Goal: Task Accomplishment & Management: Manage account settings

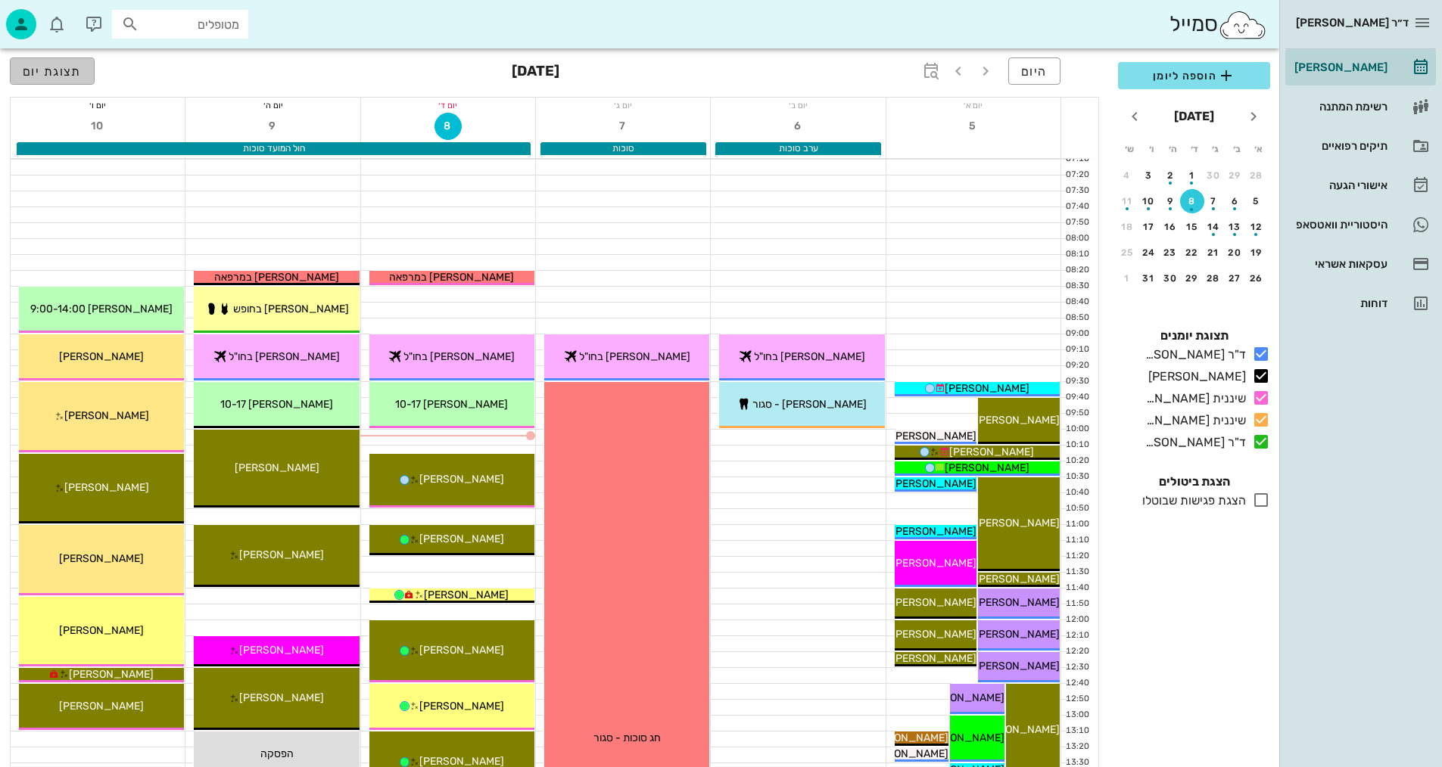
click at [59, 76] on span "תצוגת יום" at bounding box center [52, 71] width 59 height 14
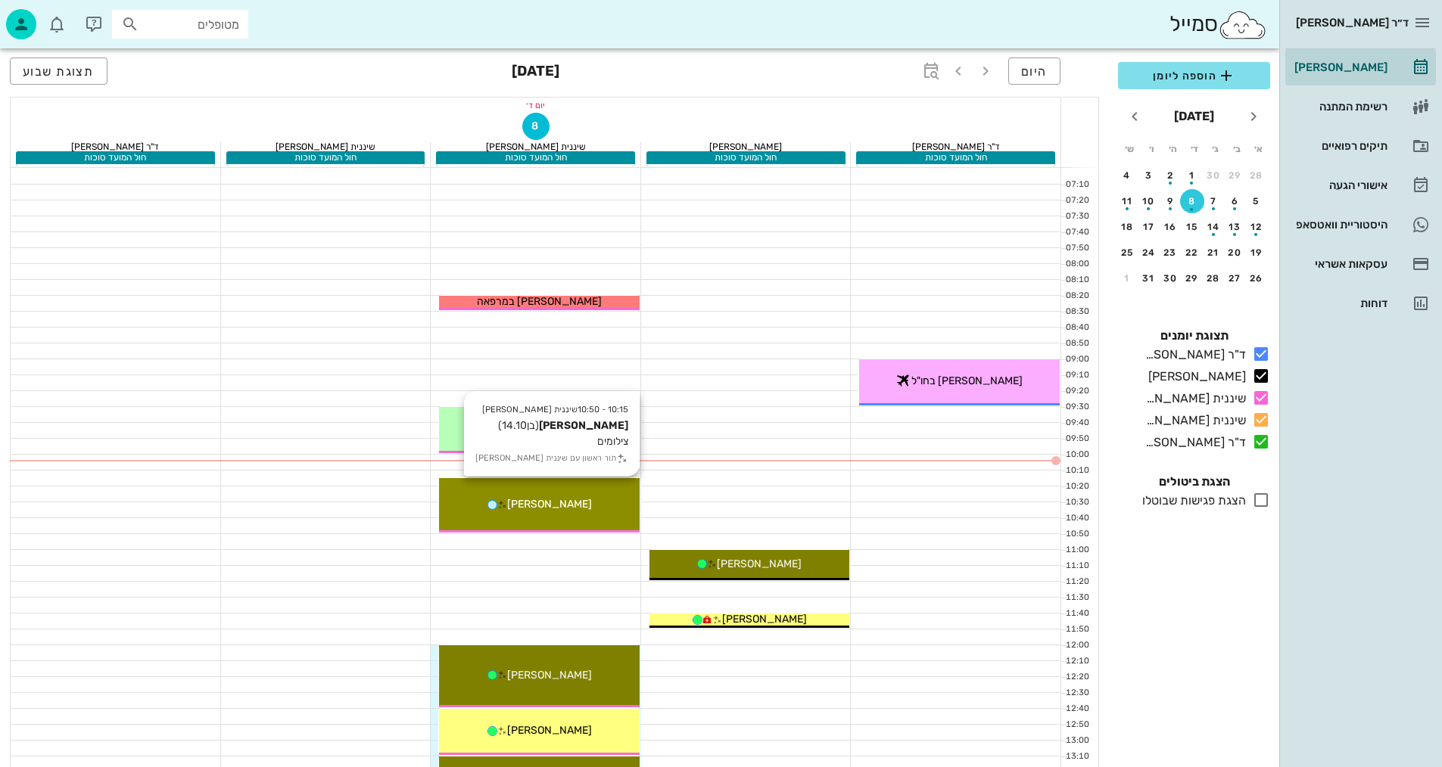
click at [599, 516] on div "10:15 - 10:50 שיננית [PERSON_NAME] (בן 14.10 ) צילומים תור ראשון עם שיננית [PER…" at bounding box center [539, 505] width 201 height 54
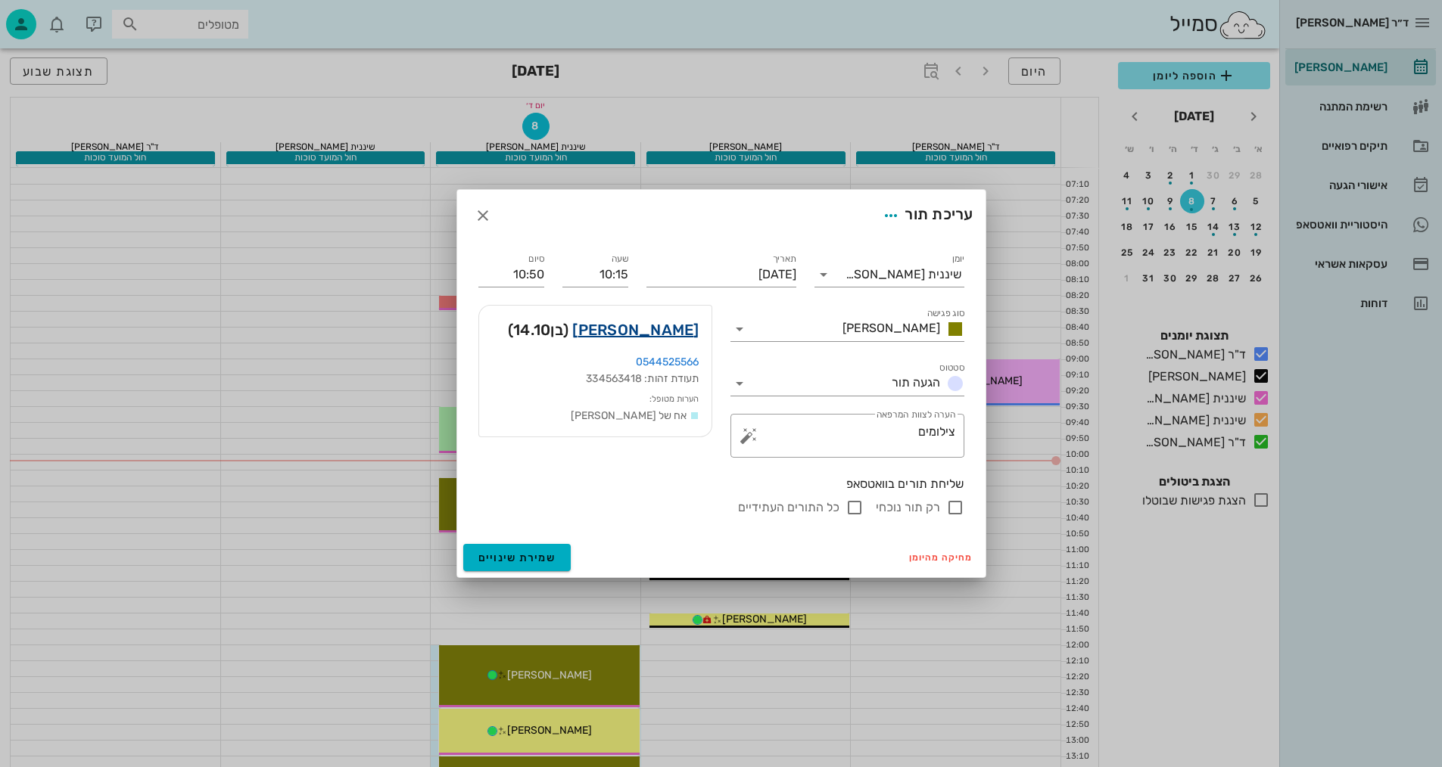
click at [680, 332] on link "[PERSON_NAME]" at bounding box center [635, 330] width 126 height 24
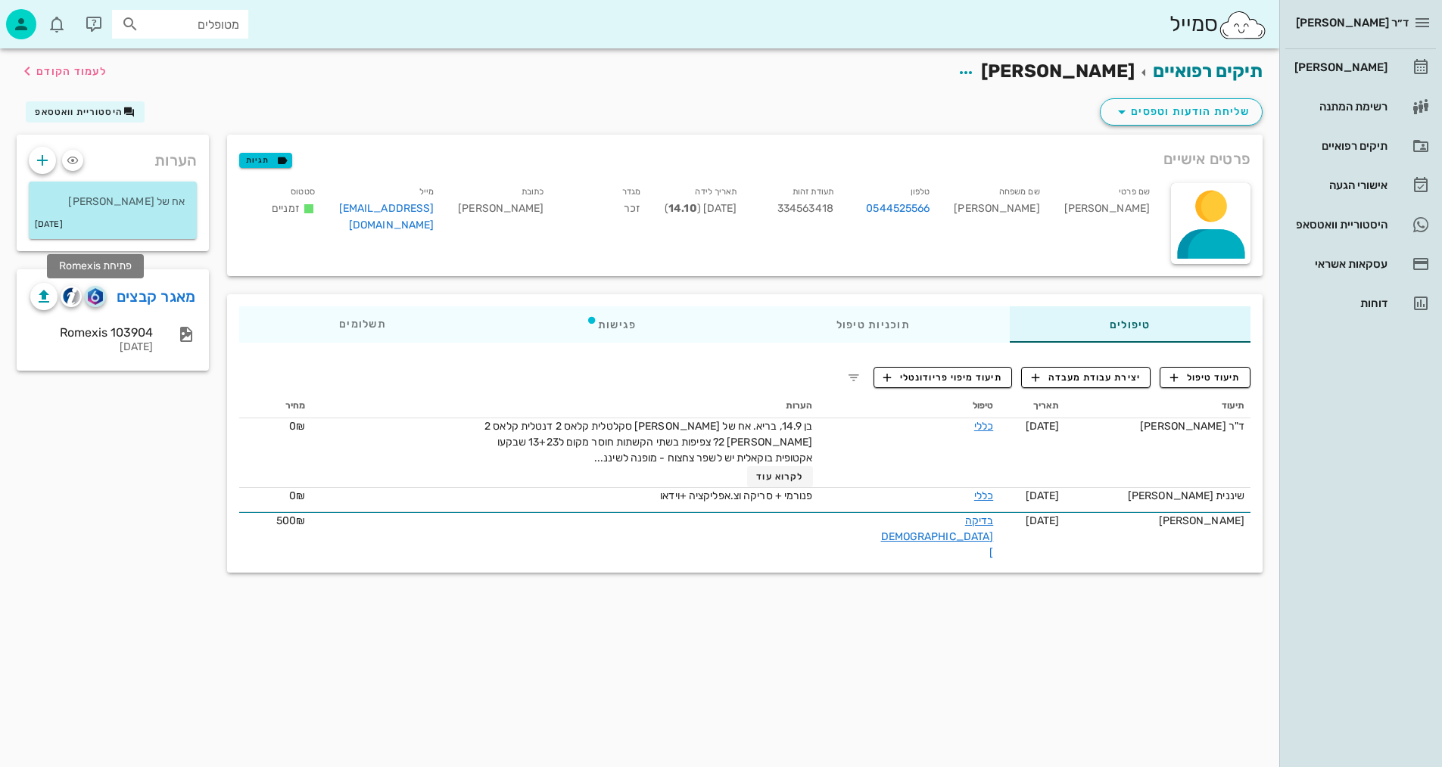
click at [96, 300] on img "button" at bounding box center [95, 296] width 14 height 17
click at [70, 300] on img "button" at bounding box center [71, 296] width 17 height 17
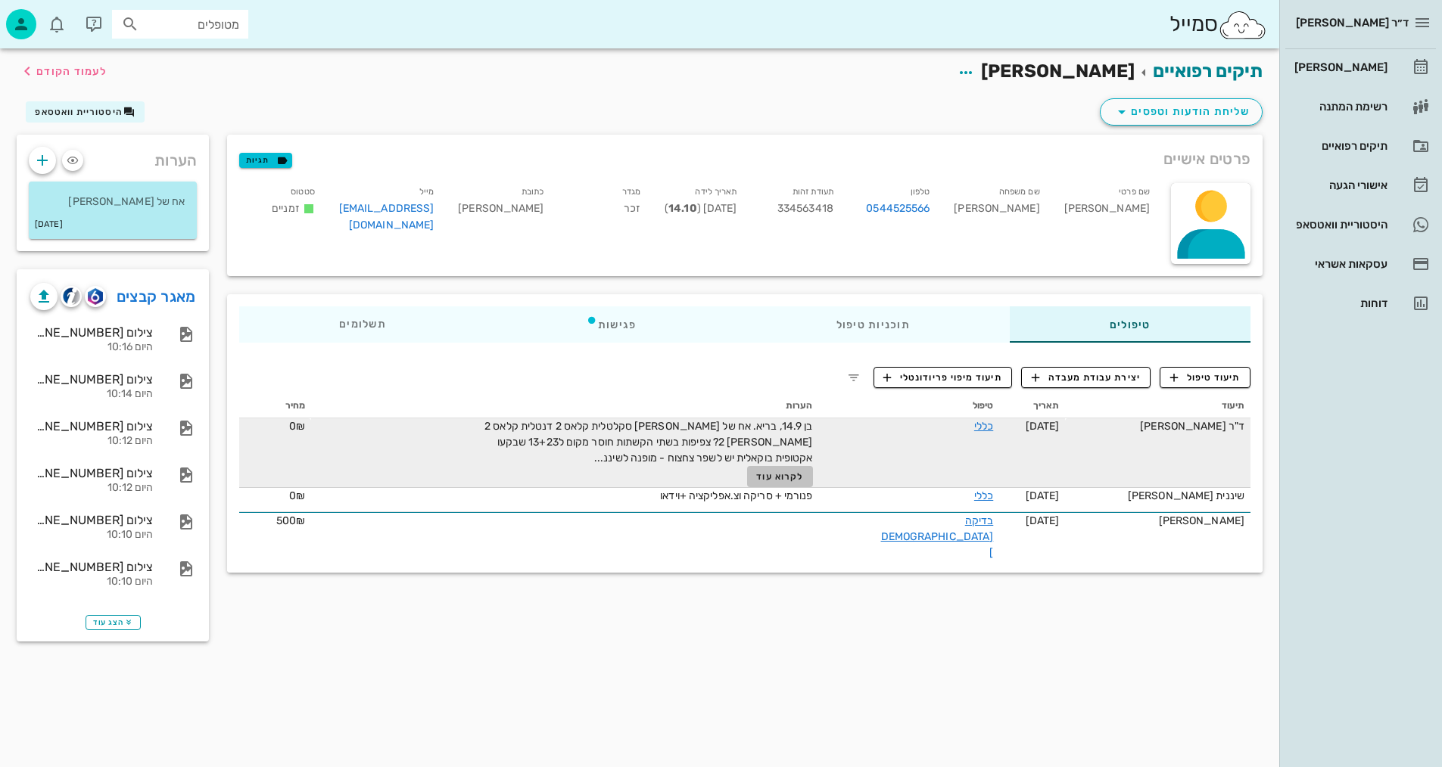
click at [803, 479] on span "לקרוא עוד" at bounding box center [779, 476] width 47 height 11
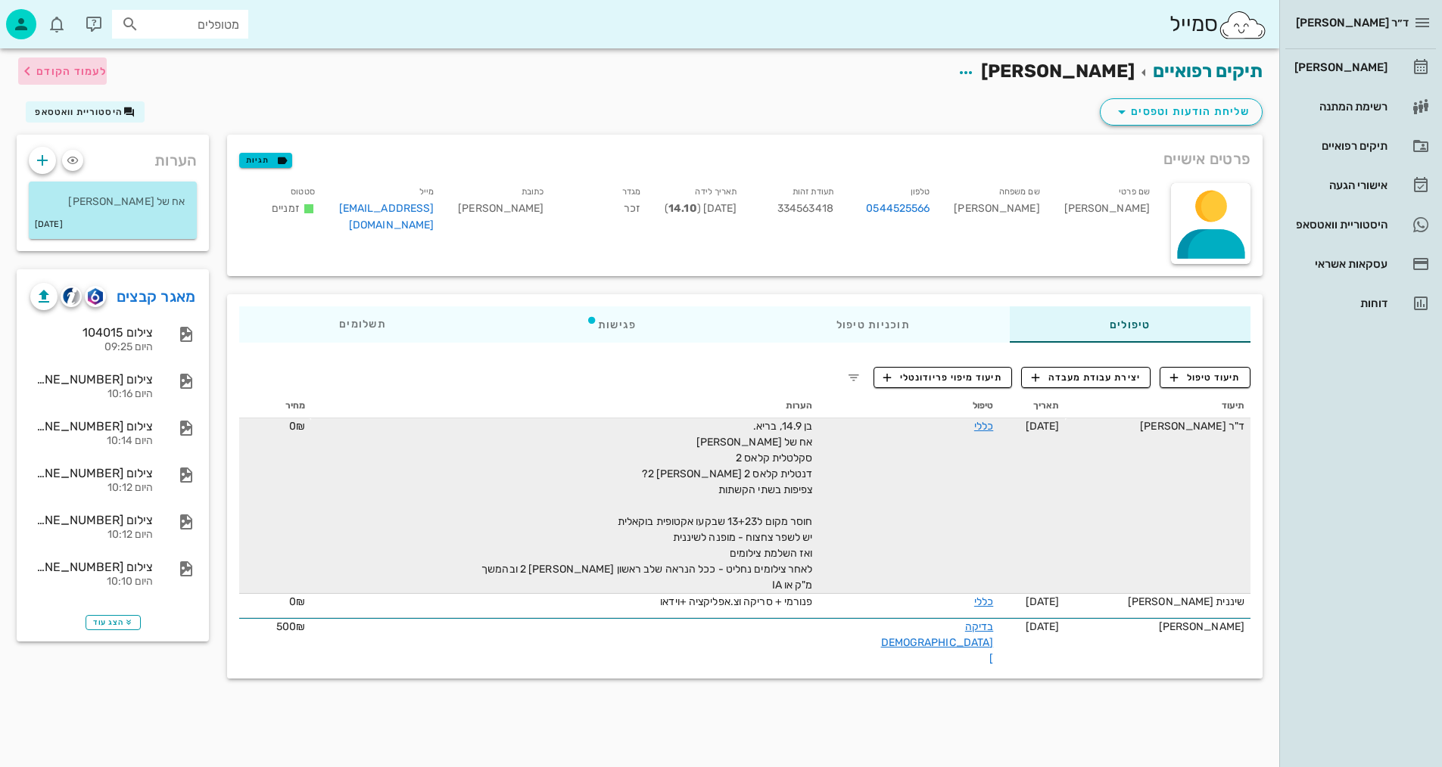
click at [50, 66] on span "לעמוד הקודם" at bounding box center [71, 71] width 70 height 13
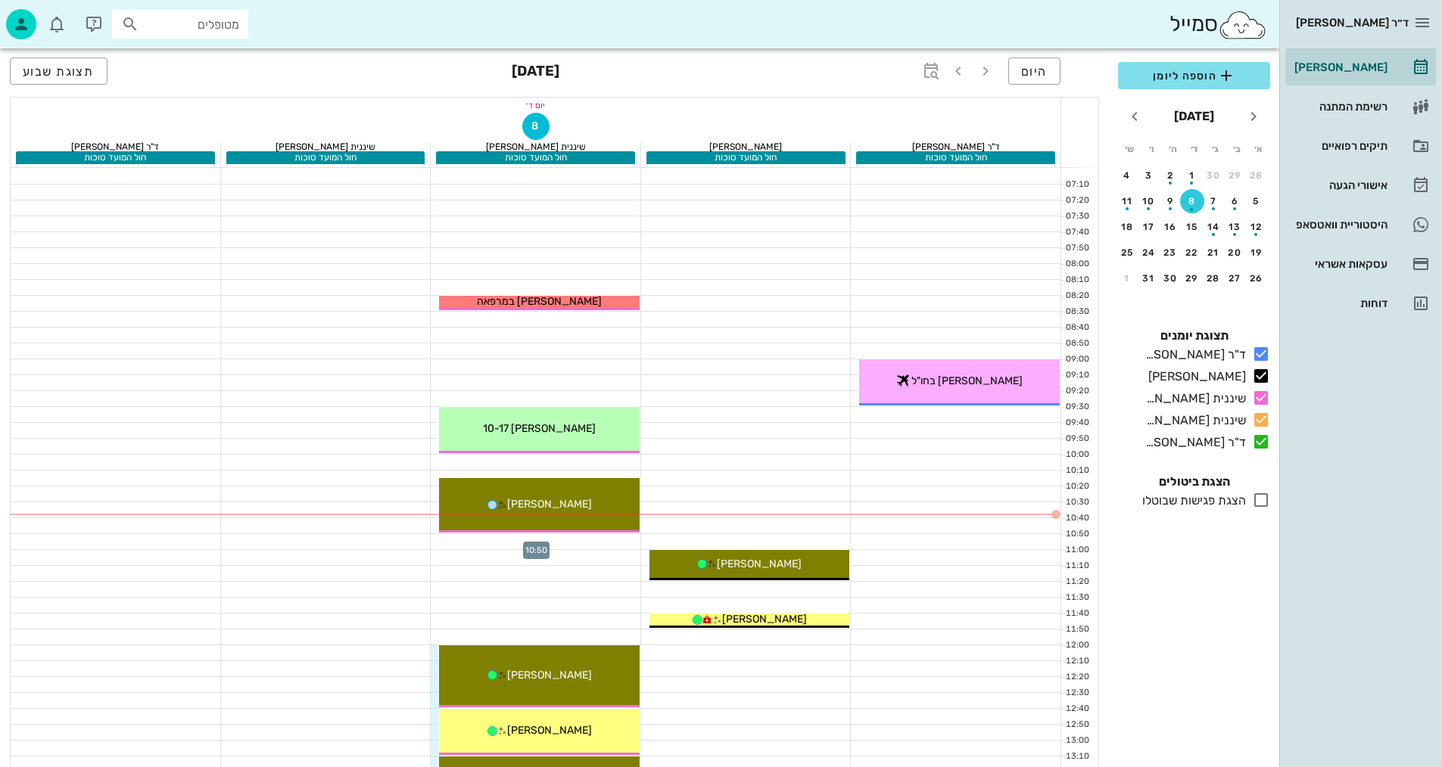
click at [625, 540] on div at bounding box center [536, 541] width 210 height 15
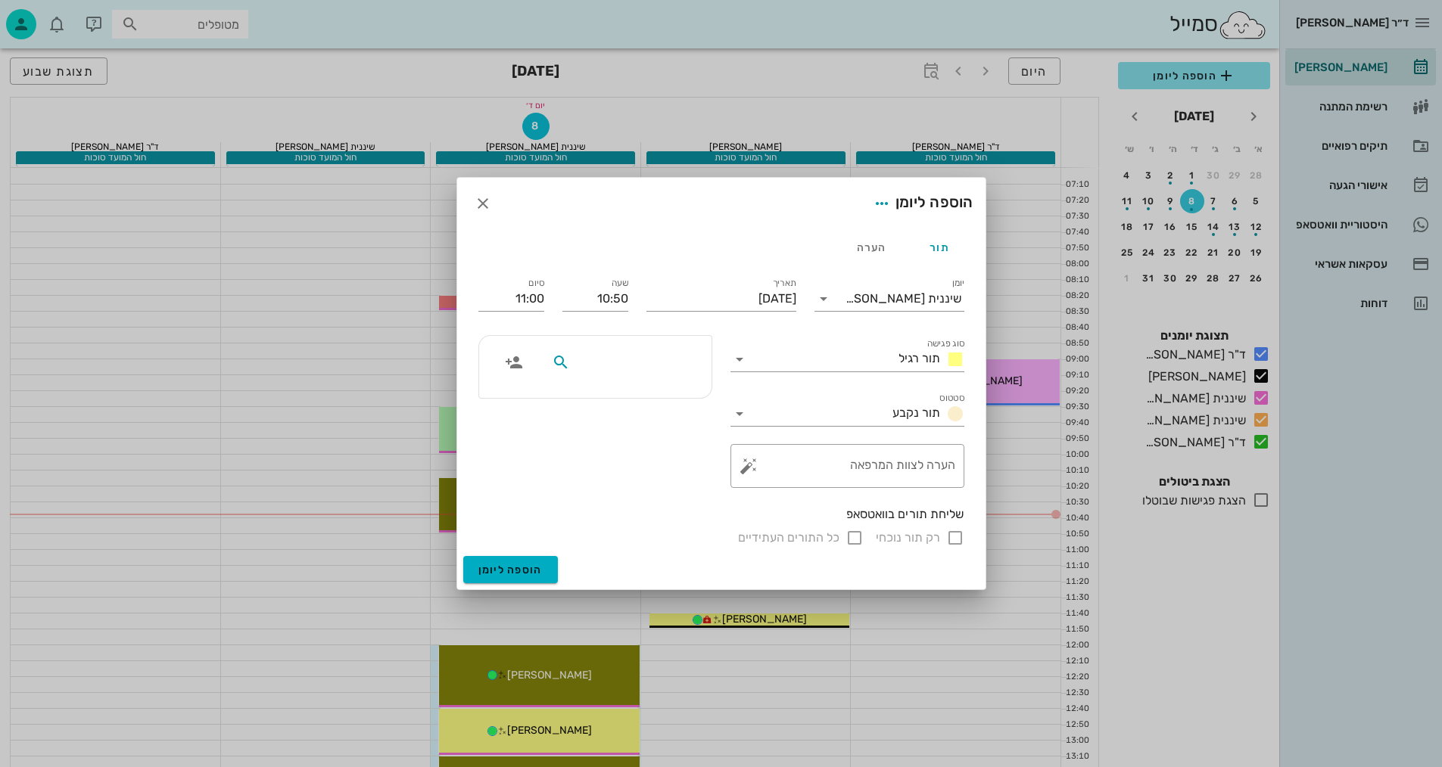
click at [654, 360] on input "text" at bounding box center [631, 363] width 117 height 20
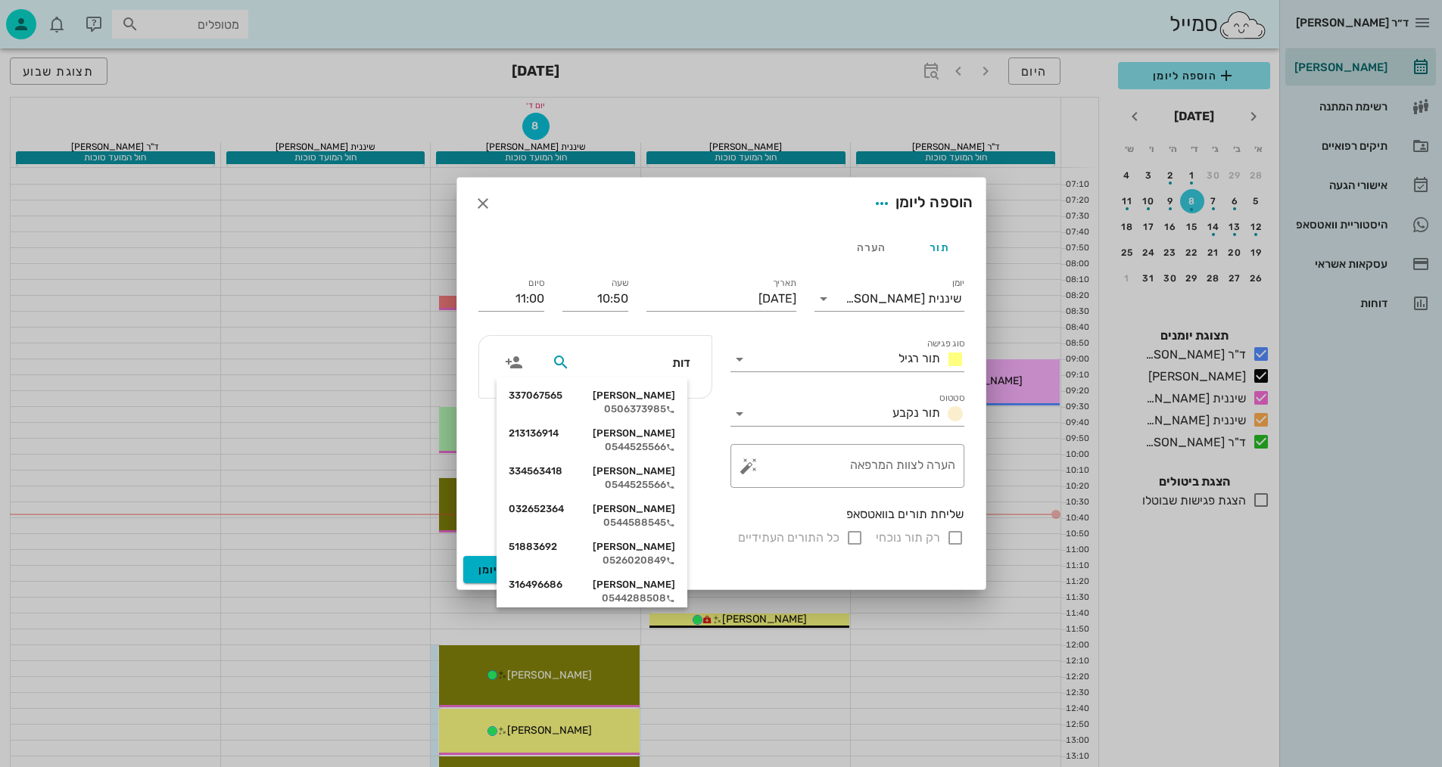
type input "[PERSON_NAME]"
click at [650, 432] on div "[PERSON_NAME] 213136914" at bounding box center [592, 434] width 166 height 12
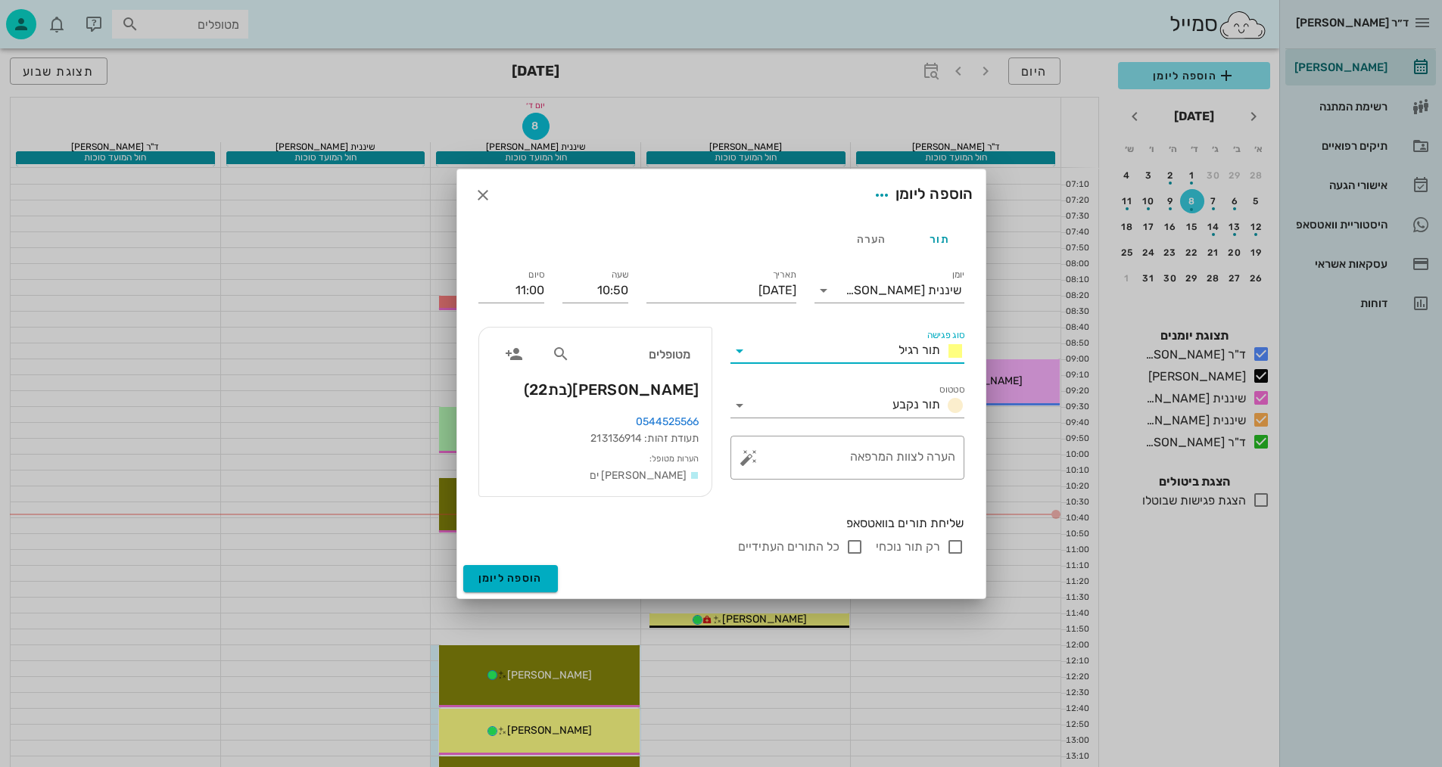
click at [846, 344] on input "סוג פגישה" at bounding box center [821, 351] width 141 height 24
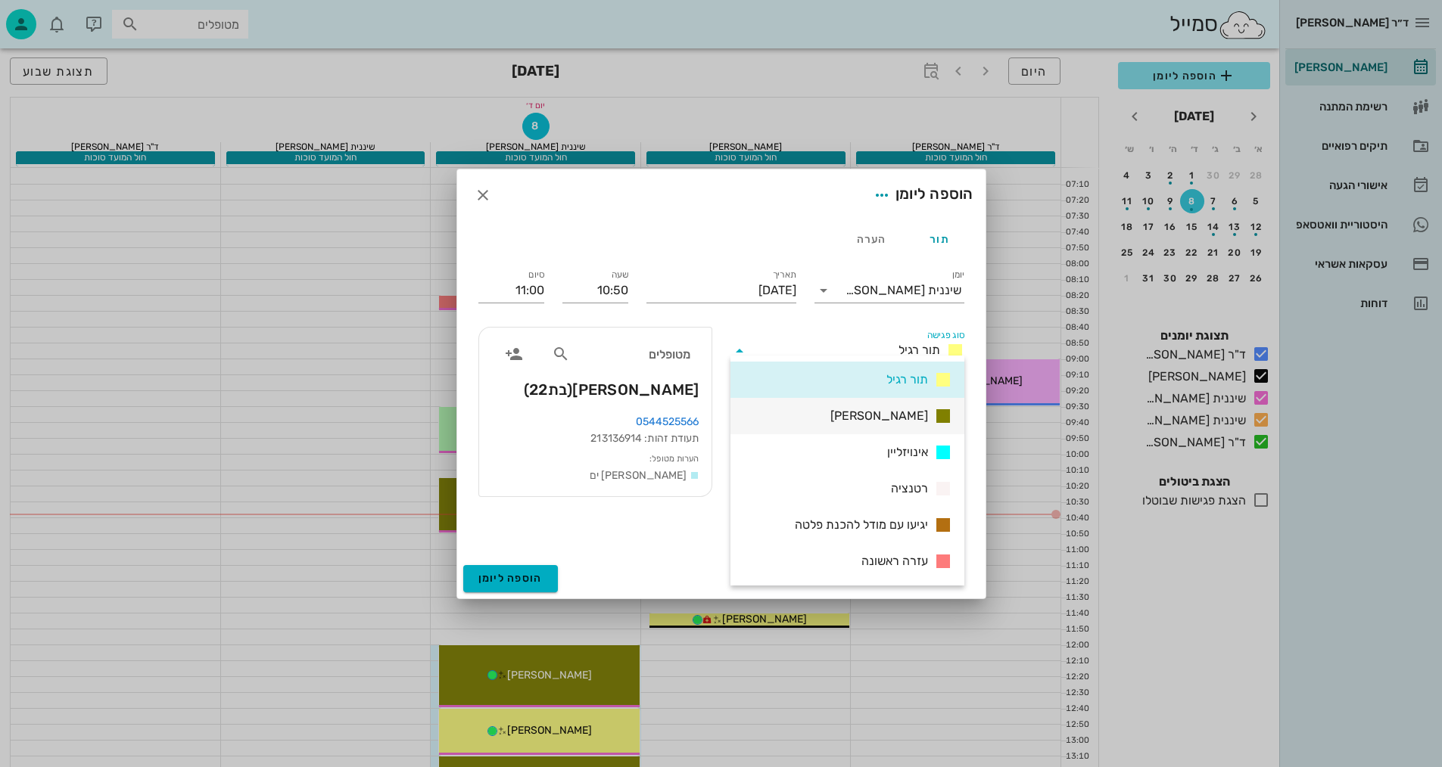
click at [876, 415] on div "[PERSON_NAME]" at bounding box center [847, 416] width 234 height 36
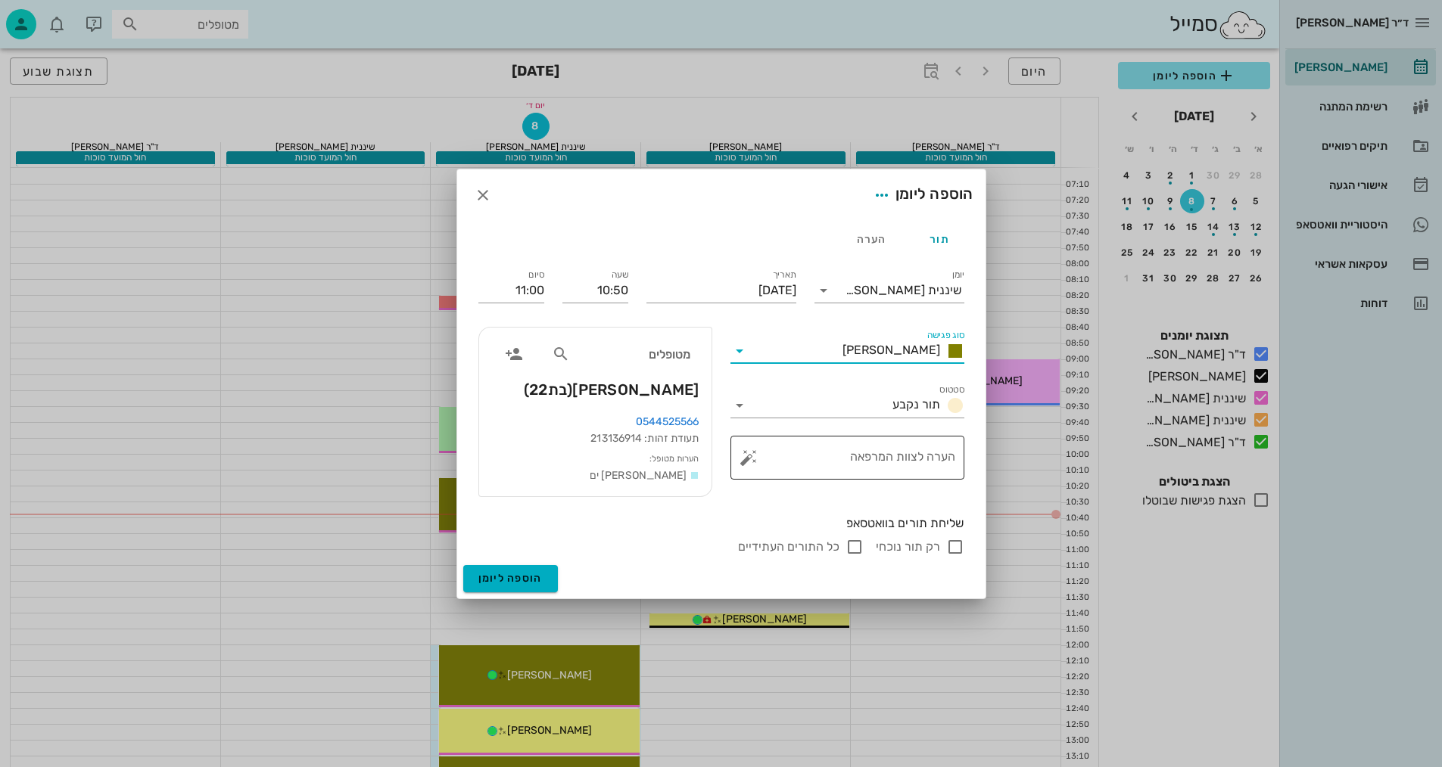
click at [911, 450] on textarea "הערה לצוות המרפאה" at bounding box center [853, 461] width 204 height 36
type textarea "ע"ר-משהו שורט בקיבוע העליון"
click at [540, 585] on span "הוספה ליומן" at bounding box center [510, 578] width 64 height 13
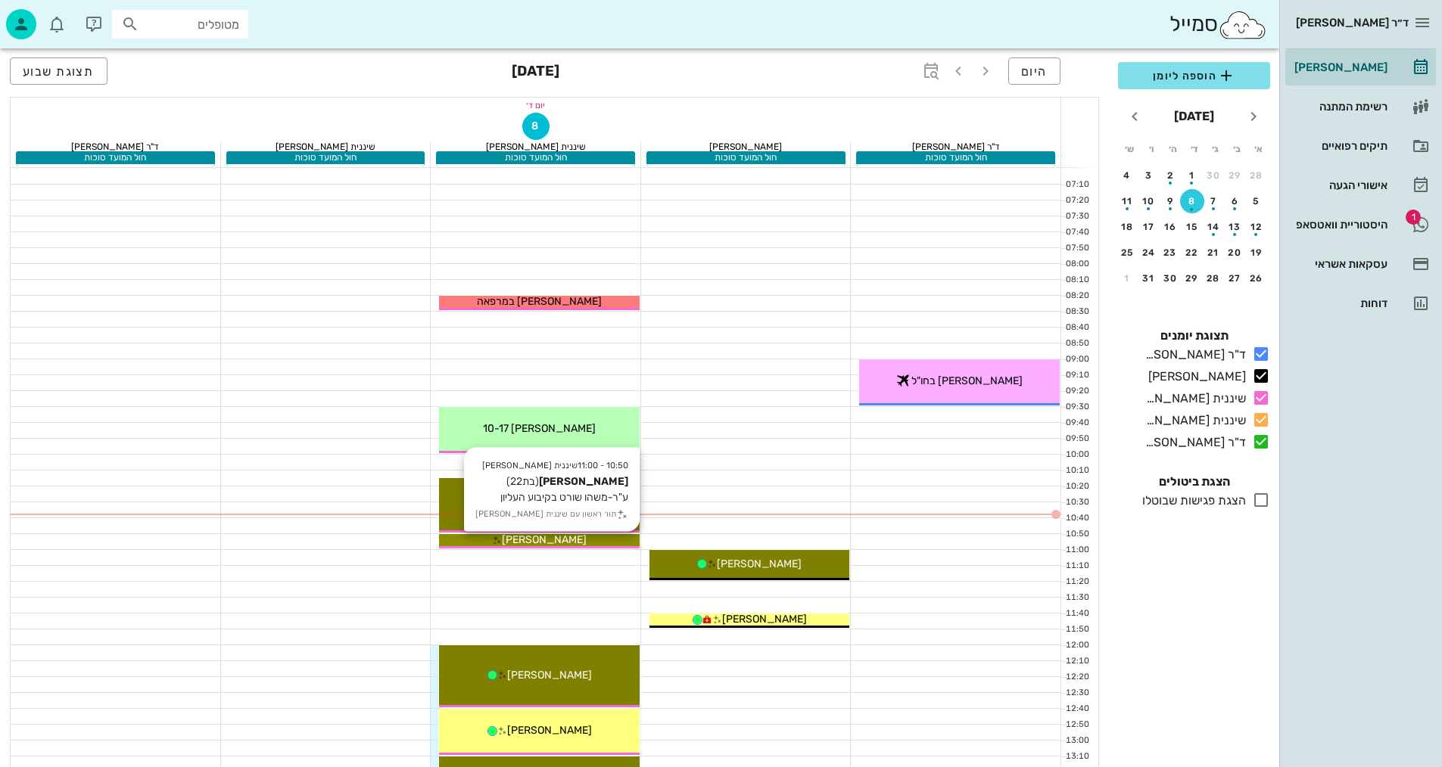
drag, startPoint x: 609, startPoint y: 540, endPoint x: 622, endPoint y: 541, distance: 13.0
click at [622, 543] on div "[PERSON_NAME]" at bounding box center [539, 540] width 201 height 16
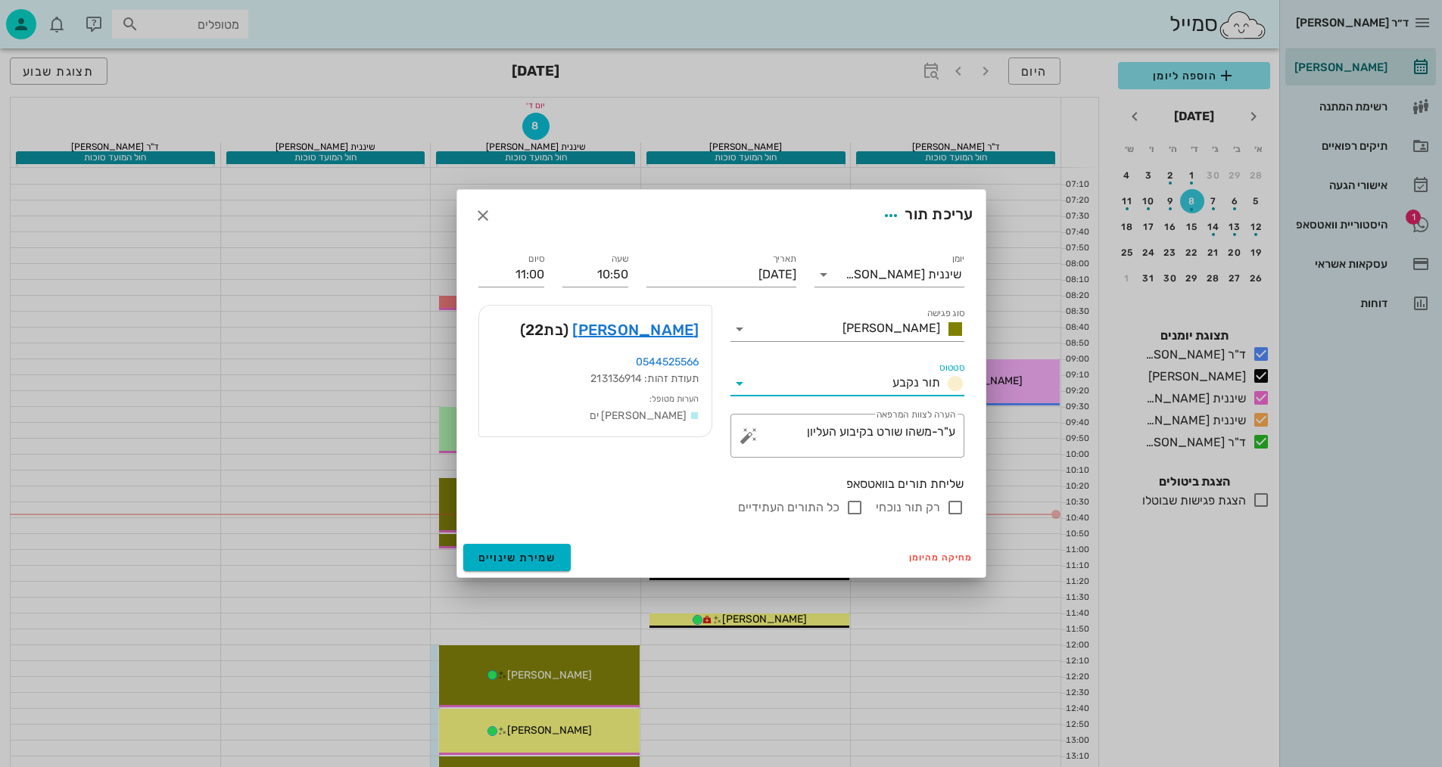
click at [835, 374] on input "סטטוס" at bounding box center [818, 384] width 135 height 24
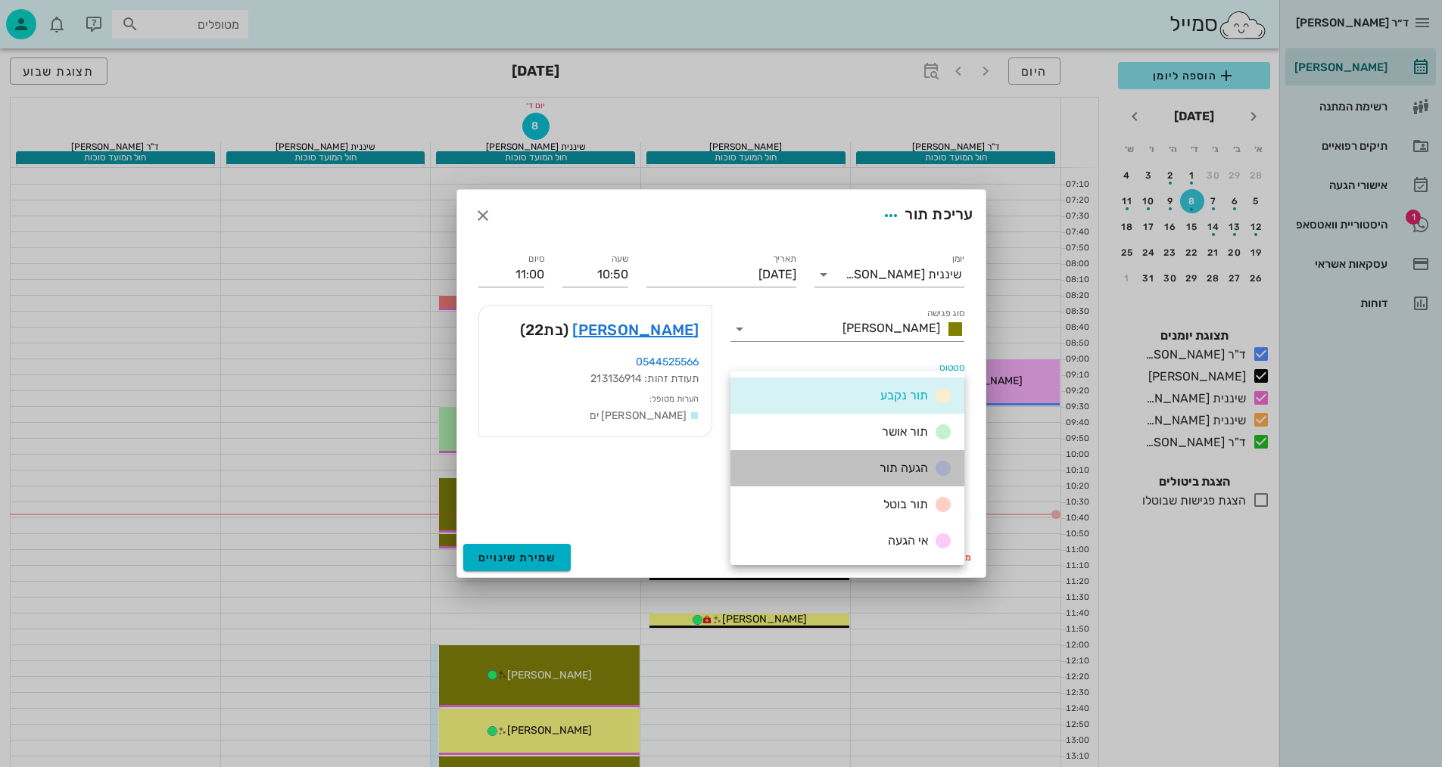
click at [891, 463] on span "הגעה תור" at bounding box center [903, 468] width 48 height 14
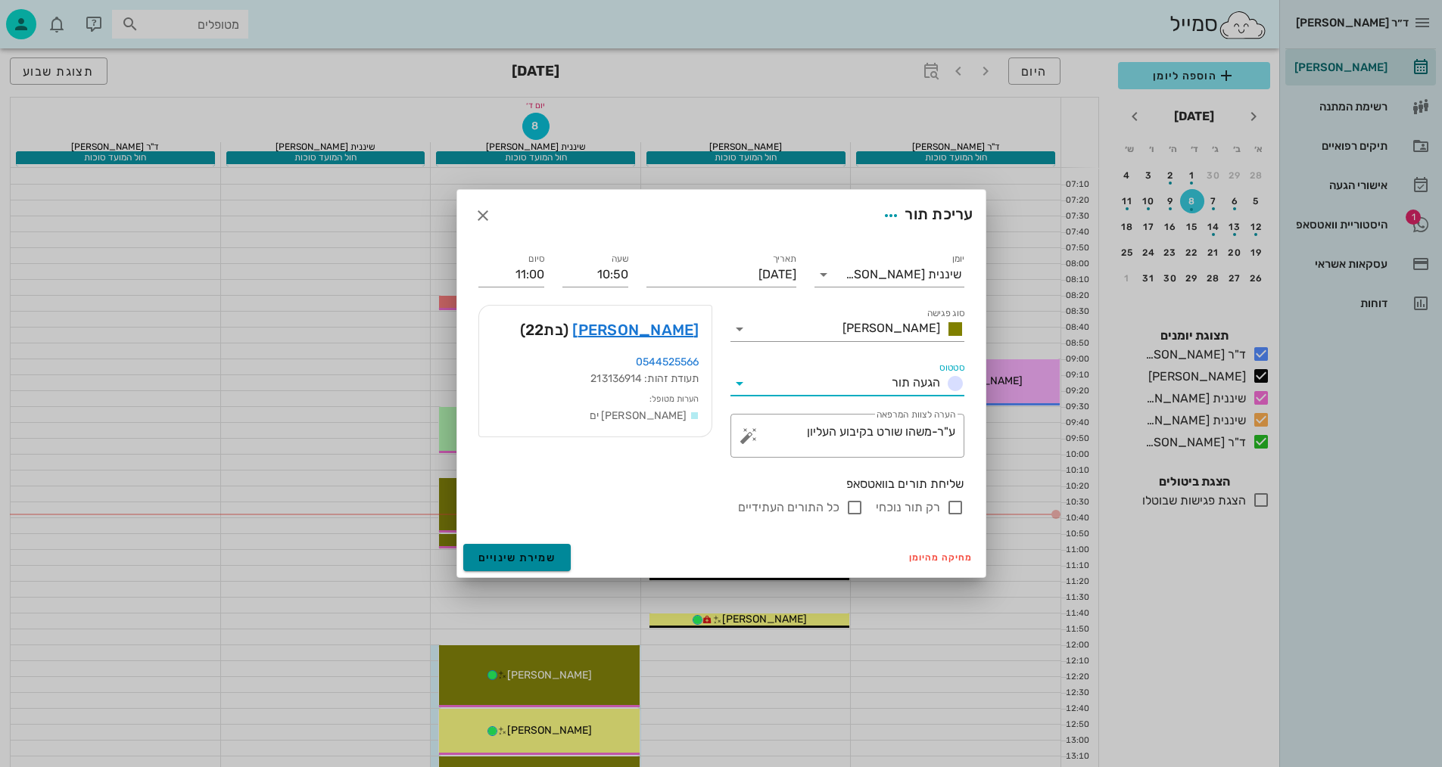
click at [554, 555] on button "שמירת שינויים" at bounding box center [517, 557] width 108 height 27
